Goal: Task Accomplishment & Management: Use online tool/utility

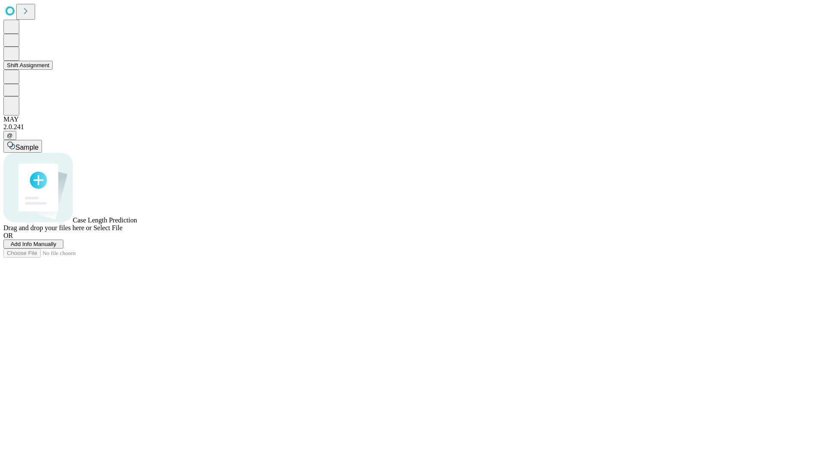
click at [53, 70] on button "Shift Assignment" at bounding box center [27, 65] width 49 height 9
